Goal: Task Accomplishment & Management: Complete application form

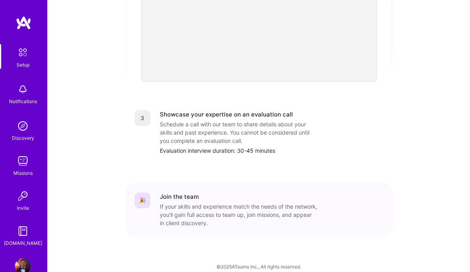
click at [22, 124] on img at bounding box center [23, 126] width 16 height 16
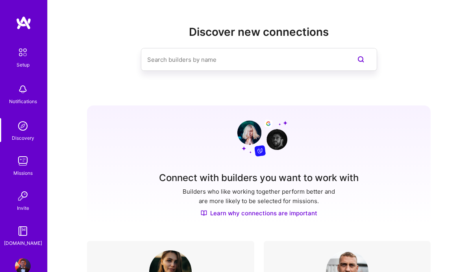
click at [23, 166] on img at bounding box center [23, 161] width 16 height 16
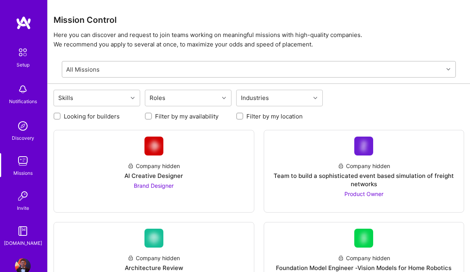
click at [209, 70] on div "All Missions" at bounding box center [252, 69] width 381 height 16
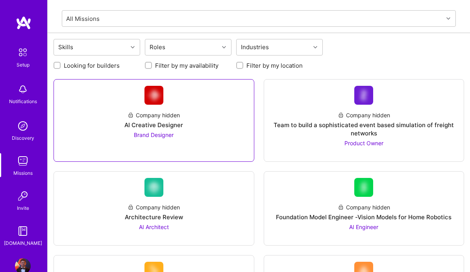
scroll to position [51, 0]
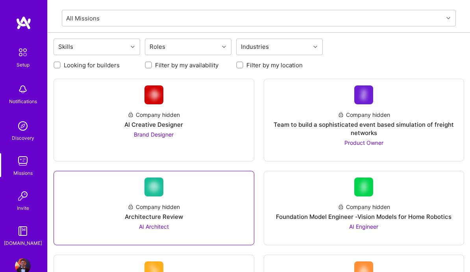
click at [176, 214] on div "Architecture Review" at bounding box center [154, 217] width 58 height 8
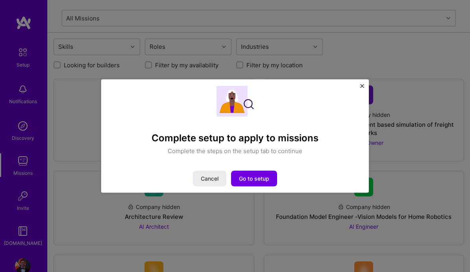
click at [363, 87] on img "Close" at bounding box center [362, 86] width 4 height 4
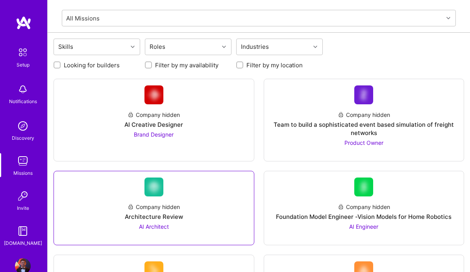
click at [158, 226] on span "AI Architect" at bounding box center [154, 226] width 30 height 7
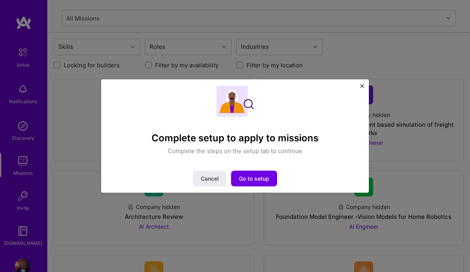
click at [362, 85] on img "Close" at bounding box center [362, 86] width 4 height 4
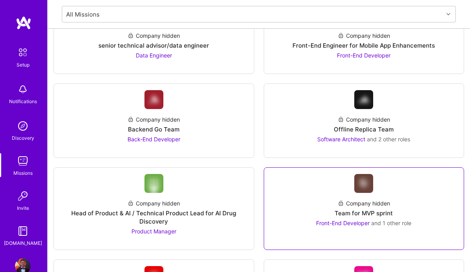
scroll to position [1087, 0]
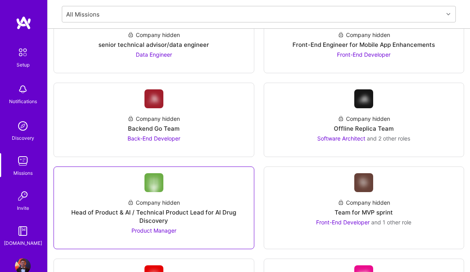
click at [153, 232] on span "Product Manager" at bounding box center [154, 230] width 45 height 7
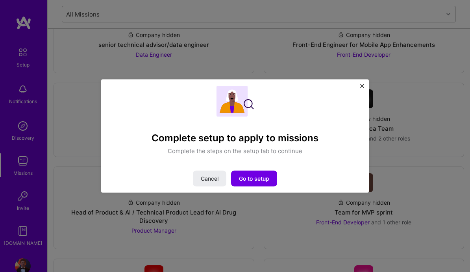
click at [98, 220] on div "Complete setup to apply to missions Complete the steps on the setup tab to cont…" at bounding box center [235, 136] width 470 height 272
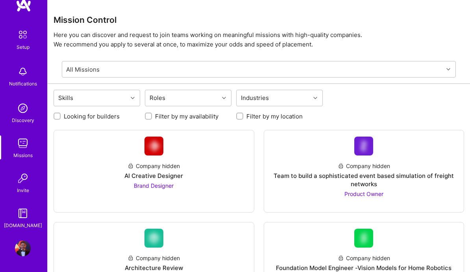
scroll to position [18, 0]
click at [23, 221] on img at bounding box center [23, 214] width 16 height 16
